Goal: Transaction & Acquisition: Purchase product/service

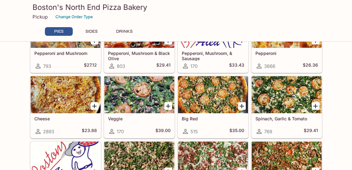
scroll to position [124, 0]
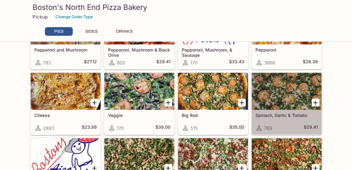
click at [278, 96] on div at bounding box center [287, 91] width 70 height 37
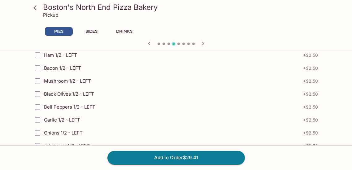
scroll to position [1176, 0]
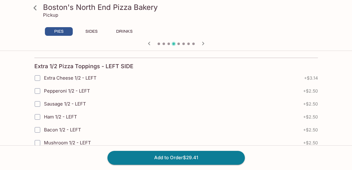
click at [35, 8] on icon at bounding box center [34, 7] width 3 height 5
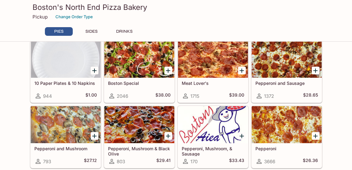
scroll to position [31, 0]
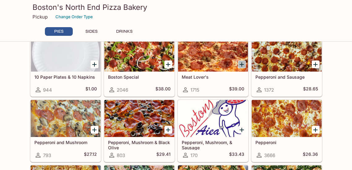
click at [243, 66] on icon "Add Meat Lover's" at bounding box center [241, 64] width 7 height 7
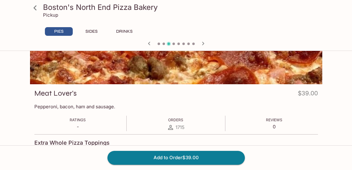
scroll to position [62, 0]
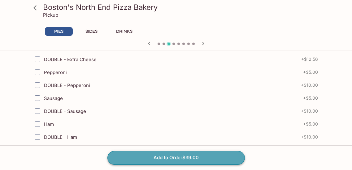
click at [183, 161] on button "Add to Order $39.00" at bounding box center [175, 158] width 137 height 14
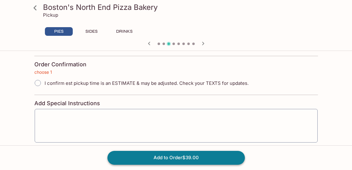
scroll to position [1441, 0]
click at [37, 84] on input "I confirm est pickup time is an ESTIMATE & may be adjusted. Check your TEXTS fo…" at bounding box center [37, 83] width 13 height 13
radio input "true"
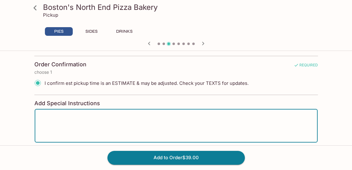
click at [46, 119] on textarea at bounding box center [176, 126] width 274 height 24
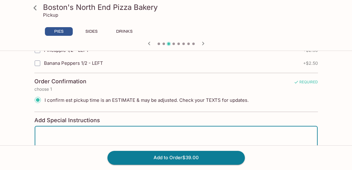
scroll to position [1472, 0]
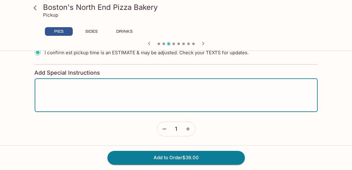
click at [80, 89] on textarea at bounding box center [176, 96] width 274 height 24
click at [89, 87] on textarea "The order is for Friday, 0/3/2025 at 4" at bounding box center [176, 96] width 274 height 24
click at [118, 88] on textarea "The order is for Friday, 10/3/2025 at 4" at bounding box center [176, 96] width 274 height 24
type textarea "The order is for Friday, 10/3/2025 at 4:30pm"
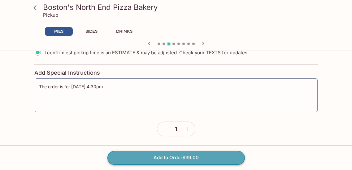
click at [164, 157] on button "Add to Order $39.00" at bounding box center [175, 158] width 137 height 14
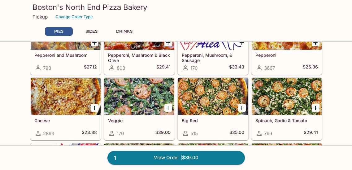
scroll to position [124, 0]
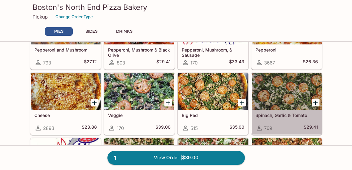
click at [289, 93] on div at bounding box center [287, 91] width 70 height 37
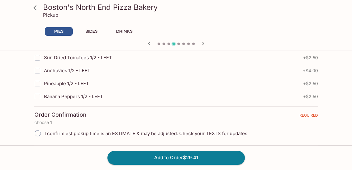
scroll to position [1454, 0]
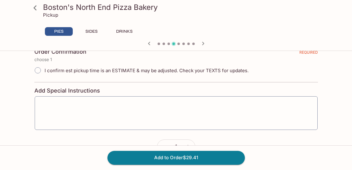
click at [39, 73] on input "I confirm est pickup time is an ESTIMATE & may be adjusted. Check your TEXTS fo…" at bounding box center [37, 70] width 13 height 13
radio input "true"
click at [66, 108] on textarea at bounding box center [176, 114] width 274 height 24
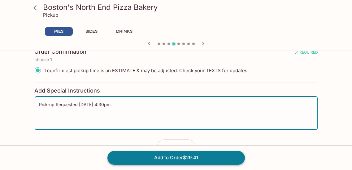
type textarea "Pick-up Requested Friday, 10/3/2025 at 4:30pm"
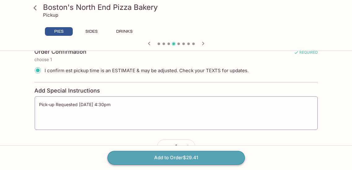
click at [168, 158] on button "Add to Order $29.41" at bounding box center [175, 158] width 137 height 14
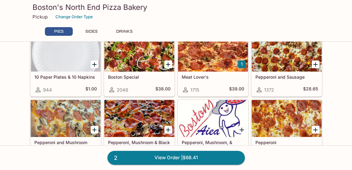
scroll to position [62, 0]
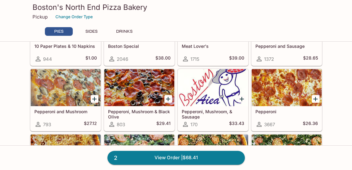
click at [59, 92] on div at bounding box center [66, 87] width 70 height 37
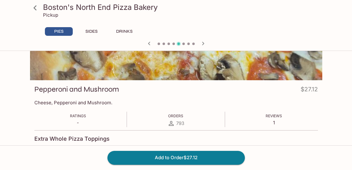
scroll to position [62, 0]
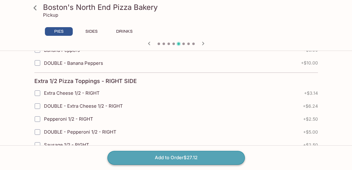
click at [171, 157] on button "Add to Order $27.12" at bounding box center [175, 158] width 137 height 14
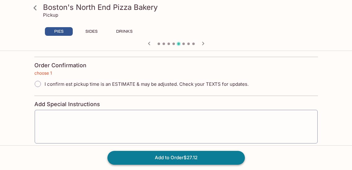
scroll to position [1441, 0]
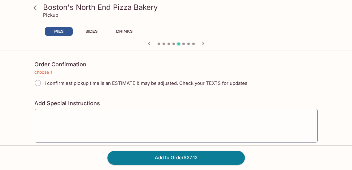
click at [36, 84] on input "I confirm est pickup time is an ESTIMATE & may be adjusted. Check your TEXTS fo…" at bounding box center [37, 83] width 13 height 13
radio input "true"
click at [49, 114] on div "x ​" at bounding box center [175, 126] width 283 height 34
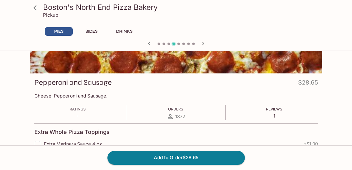
scroll to position [0, 0]
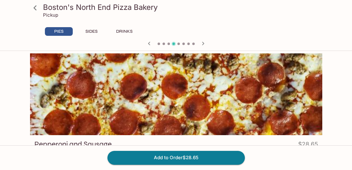
click at [36, 9] on icon at bounding box center [35, 7] width 11 height 11
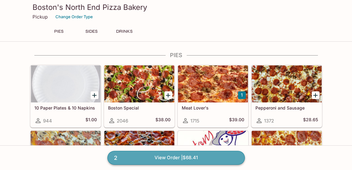
click at [167, 161] on link "2 View Order | $68.41" at bounding box center [175, 158] width 137 height 14
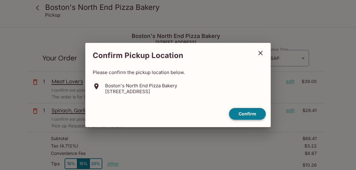
click at [247, 113] on button "Confirm" at bounding box center [247, 114] width 37 height 12
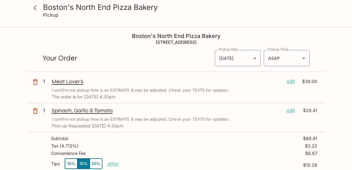
click at [35, 11] on icon at bounding box center [35, 7] width 11 height 11
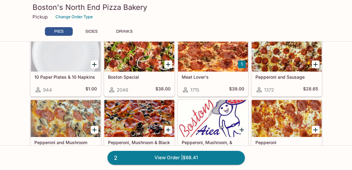
scroll to position [62, 0]
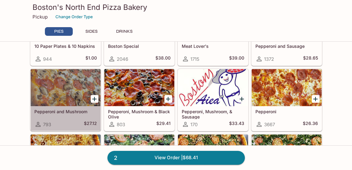
click at [68, 94] on div at bounding box center [66, 87] width 70 height 37
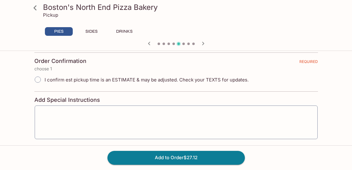
scroll to position [1472, 0]
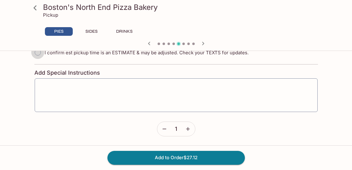
click at [38, 54] on input "I confirm est pickup time is an ESTIMATE & may be adjusted. Check your TEXTS fo…" at bounding box center [37, 52] width 13 height 13
radio input "true"
click at [54, 84] on textarea at bounding box center [176, 96] width 274 height 24
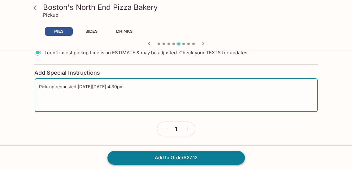
type textarea "Pick-up requested on Friday, 10/3/2025 at 4:30pm"
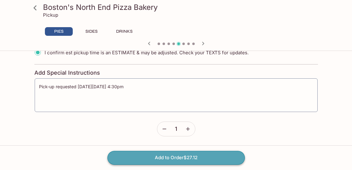
click at [165, 157] on button "Add to Order $27.12" at bounding box center [175, 158] width 137 height 14
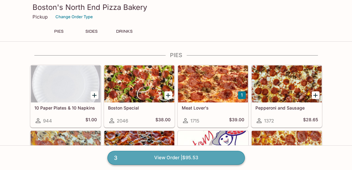
click at [174, 161] on link "3 View Order | $95.53" at bounding box center [175, 158] width 137 height 14
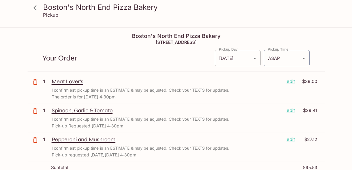
click at [255, 58] on body "Boston's North End Pizza Bakery Pickup Boston's North End Pizza Bakery 98-302 K…" at bounding box center [176, 113] width 352 height 170
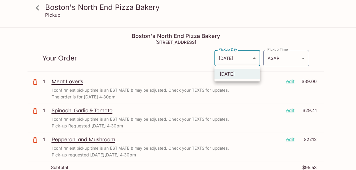
click at [255, 58] on div at bounding box center [178, 85] width 356 height 170
click at [255, 58] on body "Boston's North End Pizza Bakery Pickup Boston's North End Pizza Bakery 98-302 K…" at bounding box center [178, 113] width 356 height 170
click at [298, 58] on div at bounding box center [178, 85] width 356 height 170
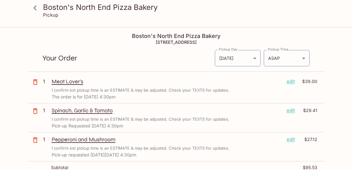
click at [189, 64] on div "Your Order Pickup Day Today Today Pickup Day Pickup Time ASAP ASAP Pickup Time" at bounding box center [176, 56] width 297 height 32
click at [291, 82] on p "edit" at bounding box center [290, 81] width 8 height 7
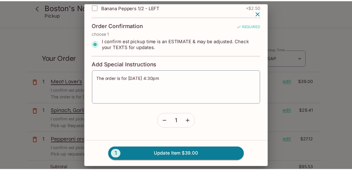
scroll to position [1361, 0]
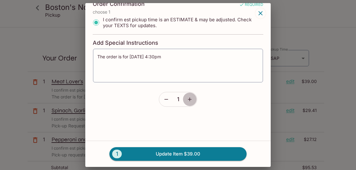
click at [190, 101] on icon "button" at bounding box center [190, 100] width 6 height 6
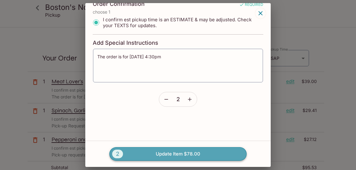
click at [182, 153] on button "2 Update Item $78.00" at bounding box center [178, 155] width 137 height 14
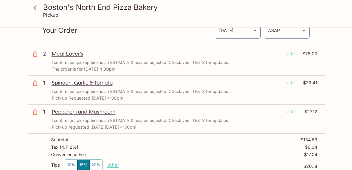
scroll to position [31, 0]
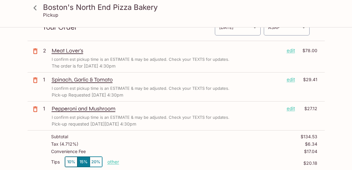
click at [291, 81] on p "edit" at bounding box center [290, 79] width 8 height 7
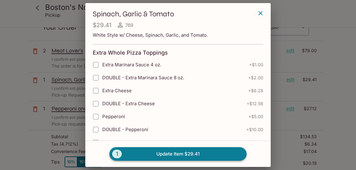
click at [133, 154] on button "1 Update Item $29.41" at bounding box center [178, 155] width 137 height 14
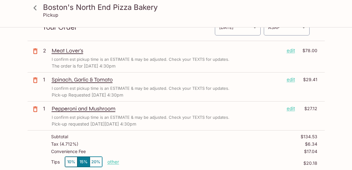
click at [291, 80] on p "edit" at bounding box center [290, 79] width 8 height 7
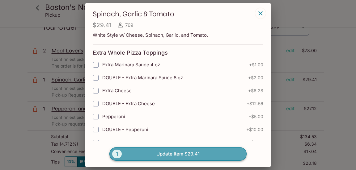
click at [188, 155] on button "1 Update Item $29.41" at bounding box center [178, 155] width 137 height 14
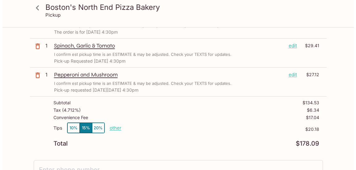
scroll to position [62, 0]
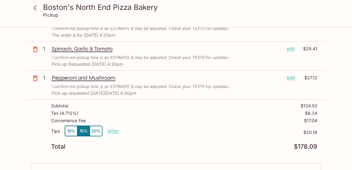
click at [292, 48] on p "edit" at bounding box center [290, 48] width 8 height 7
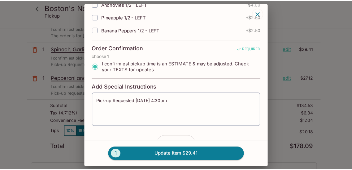
scroll to position [1361, 0]
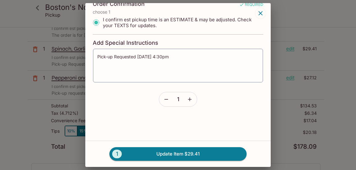
click at [187, 99] on icon "button" at bounding box center [190, 100] width 6 height 6
click at [176, 153] on button "2 Update Item $58.82" at bounding box center [178, 155] width 137 height 14
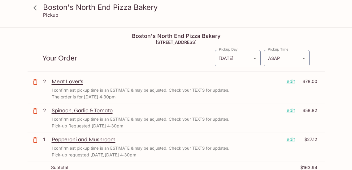
scroll to position [62, 0]
